Goal: Find specific page/section: Find specific page/section

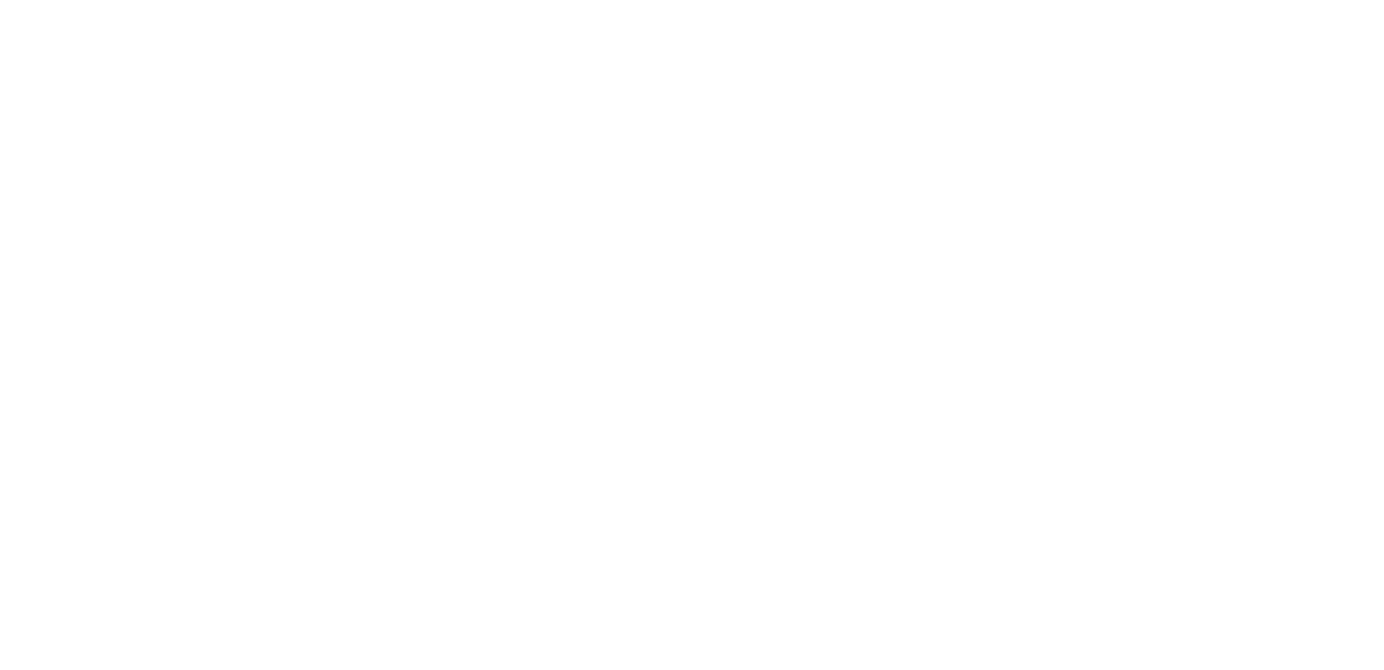
select select "Song"
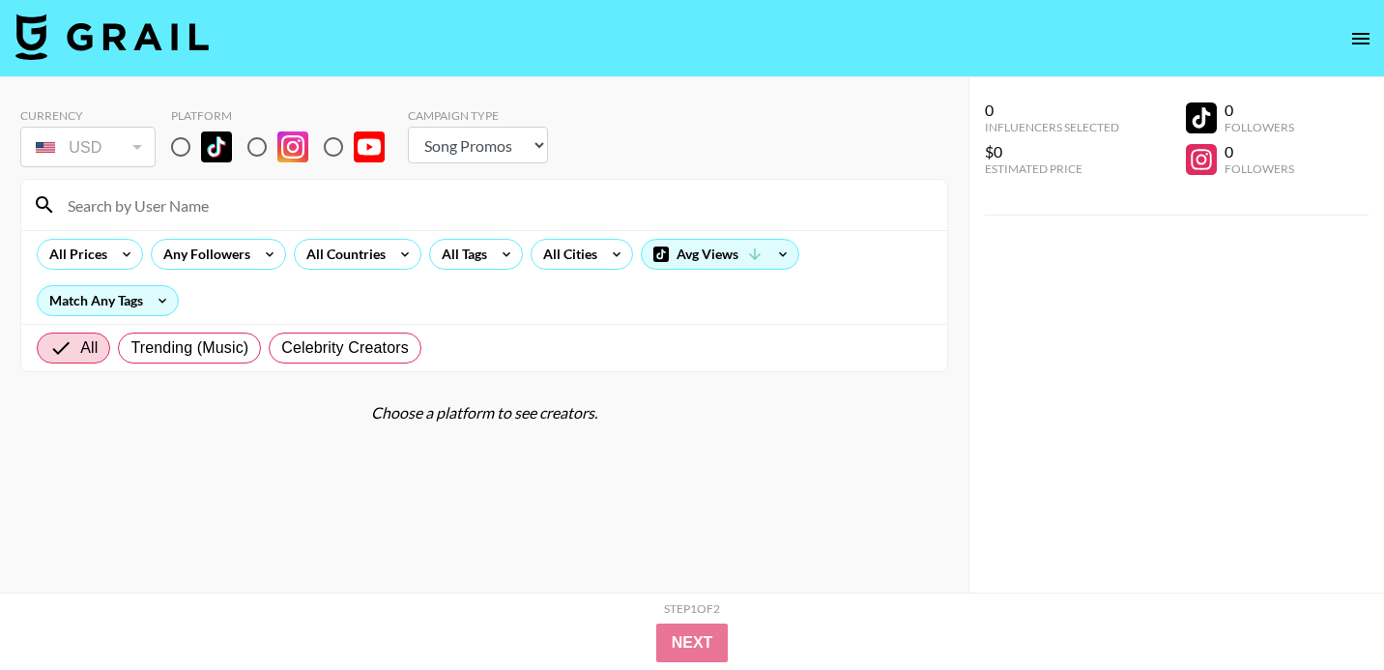
click at [378, 210] on input at bounding box center [496, 204] width 880 height 31
click at [172, 154] on input "radio" at bounding box center [180, 147] width 41 height 41
radio input "true"
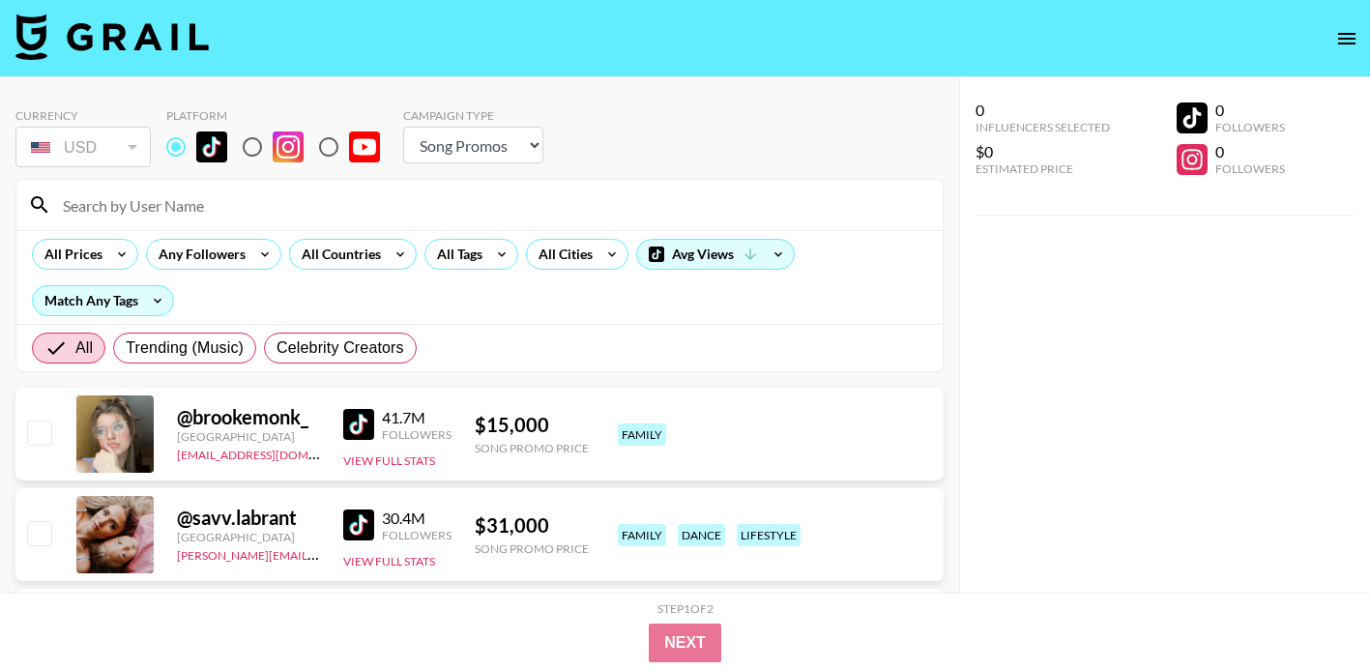
click at [193, 213] on input at bounding box center [491, 204] width 880 height 31
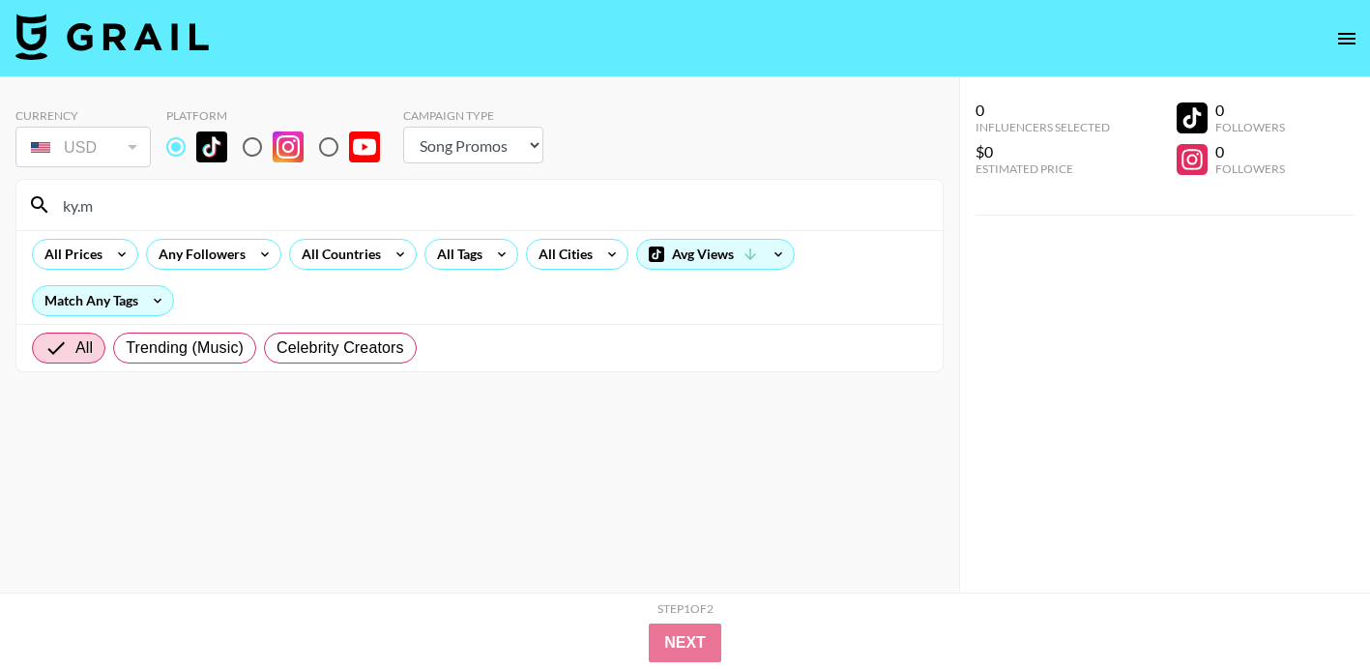
type input "ky.m"
